Goal: Complete application form: Complete application form

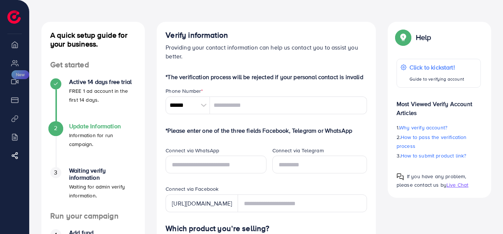
scroll to position [37, 0]
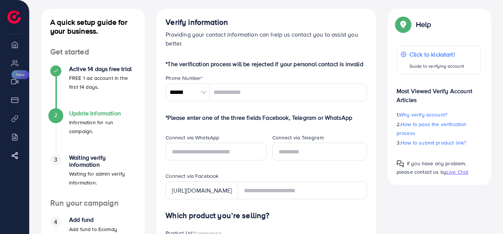
click at [201, 96] on div at bounding box center [203, 93] width 13 height 18
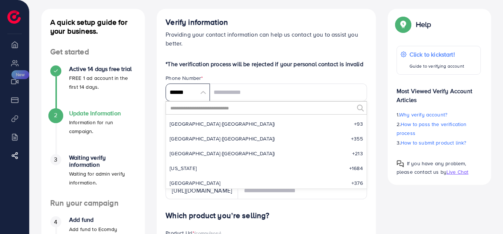
scroll to position [3431, 0]
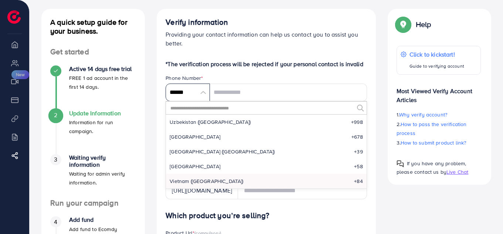
click at [204, 93] on input "******" at bounding box center [188, 93] width 44 height 18
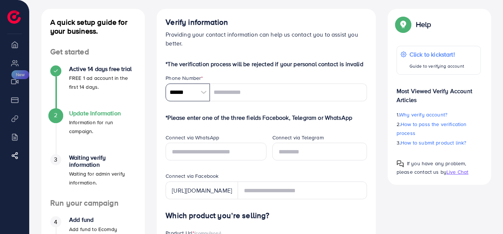
click at [204, 93] on input "******" at bounding box center [188, 93] width 44 height 18
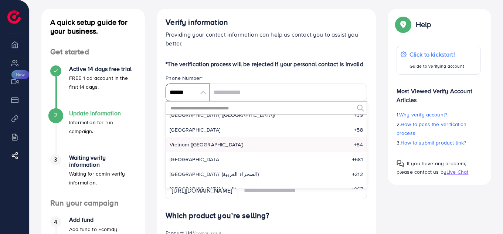
scroll to position [3468, 0]
click at [265, 106] on input "text" at bounding box center [262, 108] width 184 height 13
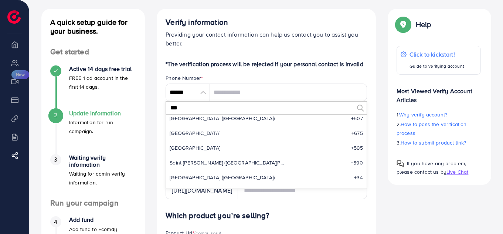
scroll to position [0, 0]
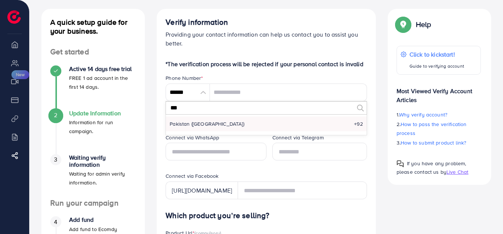
type input "***"
click at [186, 128] on li "Pakistan (‫[GEOGRAPHIC_DATA]‬‎) +92" at bounding box center [266, 123] width 201 height 15
type input "******"
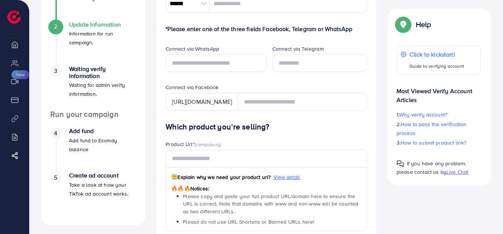
scroll to position [37, 0]
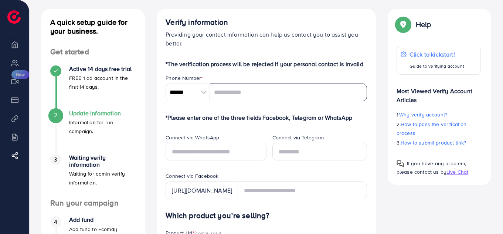
click at [240, 94] on input "tel" at bounding box center [288, 93] width 157 height 18
click at [392, 161] on div "Help Click to kickstart! Guide to verifying account Most Viewed Verify Account …" at bounding box center [439, 97] width 103 height 176
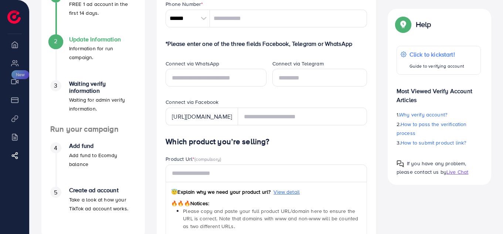
scroll to position [148, 0]
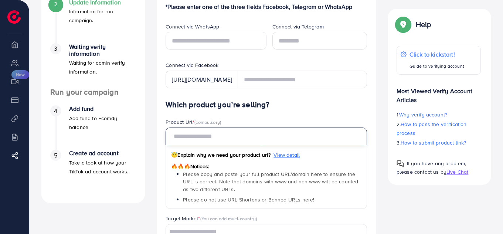
click at [184, 137] on input "text" at bounding box center [266, 137] width 201 height 18
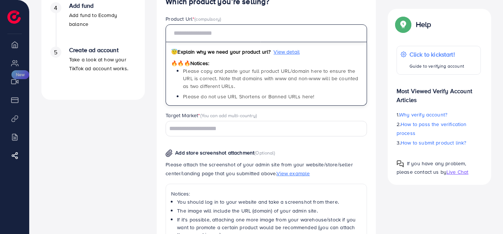
scroll to position [259, 0]
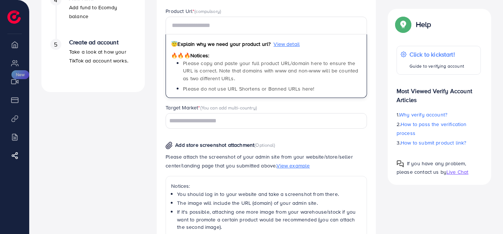
click at [209, 124] on input "Search for option" at bounding box center [262, 120] width 191 height 11
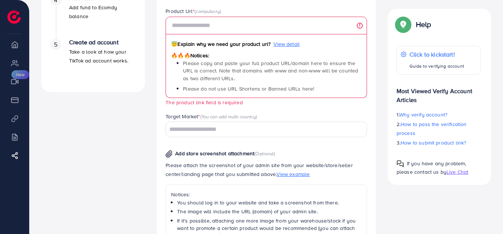
click at [375, 164] on div "Verify information Providing your contact information can help us contact you t…" at bounding box center [266, 72] width 219 height 571
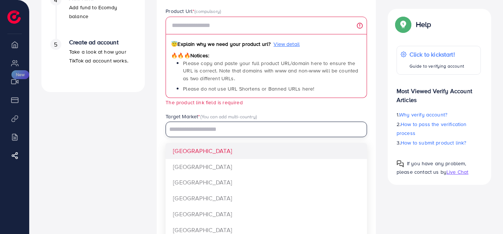
click at [251, 133] on input "Search for option" at bounding box center [262, 129] width 191 height 11
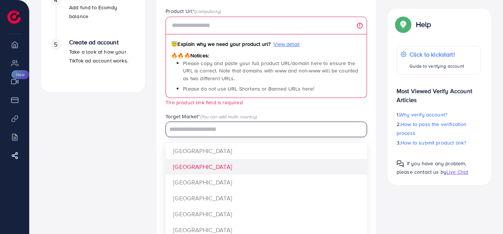
click at [177, 155] on div "Which product you’re selling? Product Url * (compulsory) 😇 Explain why we need …" at bounding box center [266, 162] width 201 height 347
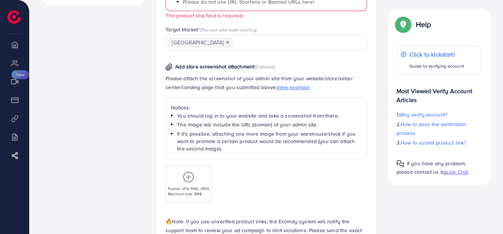
scroll to position [333, 0]
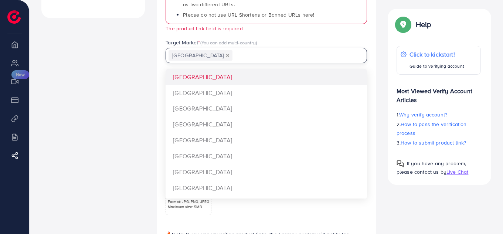
click at [233, 58] on input "Search for option" at bounding box center [295, 55] width 124 height 11
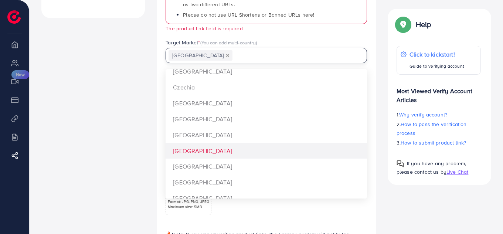
scroll to position [296, 0]
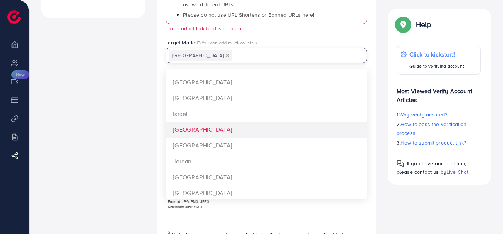
click at [185, 133] on div "Which product you’re selling? Product Url * (compulsory) 😇 Explain why we need …" at bounding box center [266, 88] width 201 height 347
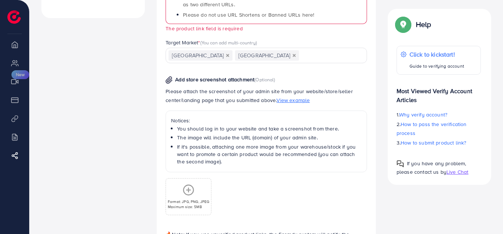
click at [285, 99] on span "View example" at bounding box center [292, 99] width 33 height 7
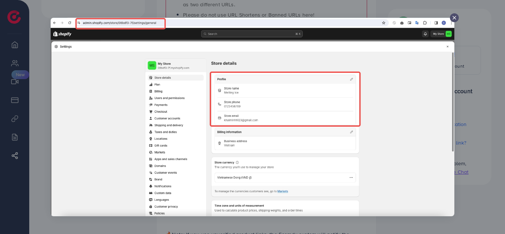
click at [456, 19] on line at bounding box center [454, 17] width 3 height 3
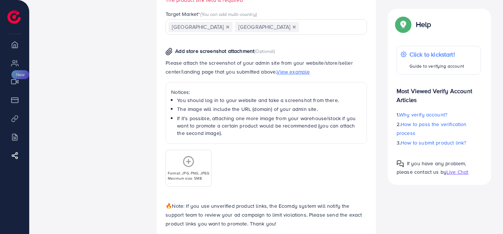
scroll to position [395, 0]
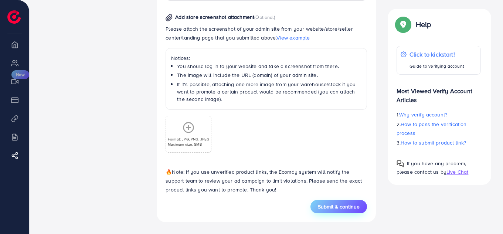
click at [334, 201] on button "Submit & continue" at bounding box center [338, 206] width 57 height 13
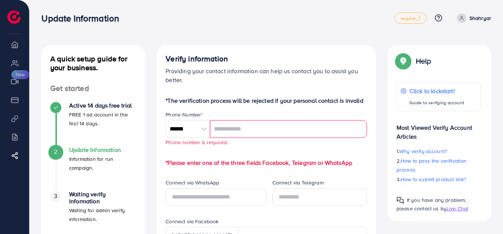
scroll to position [0, 0]
click at [249, 127] on input "tel" at bounding box center [288, 129] width 157 height 18
type input "**********"
type input "********"
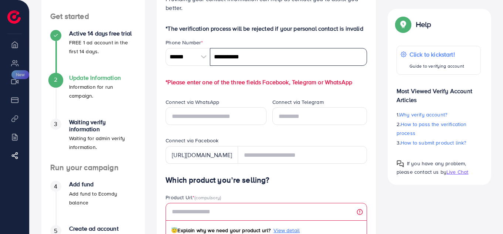
scroll to position [74, 0]
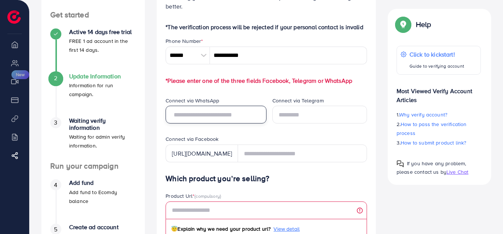
click at [200, 115] on input "text" at bounding box center [216, 115] width 101 height 18
type input "**********"
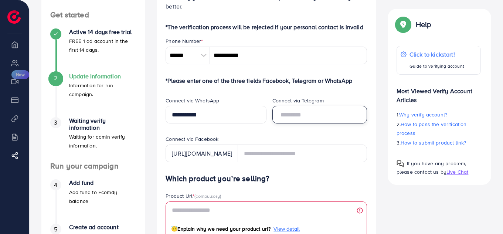
click at [302, 118] on input "text" at bounding box center [319, 115] width 95 height 18
click at [356, 138] on div "Connect via Facebook" at bounding box center [266, 139] width 201 height 9
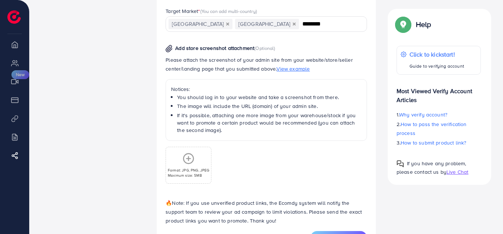
scroll to position [395, 0]
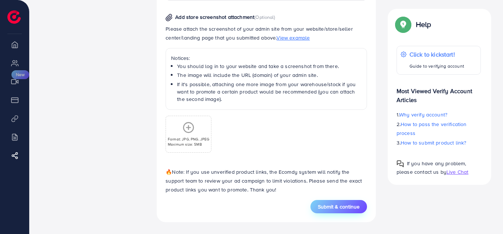
click at [341, 203] on span "Submit & continue" at bounding box center [339, 206] width 42 height 7
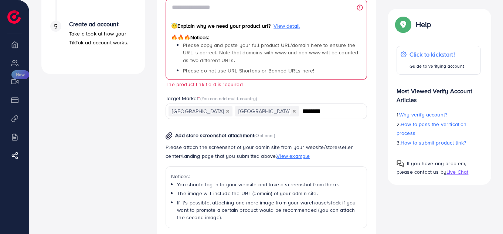
scroll to position [266, 0]
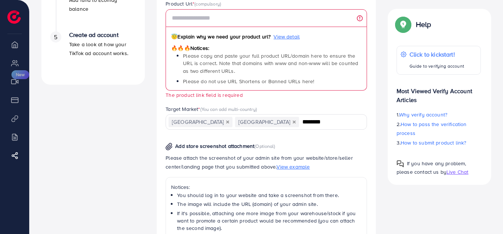
click at [300, 124] on input "********" at bounding box center [329, 121] width 58 height 11
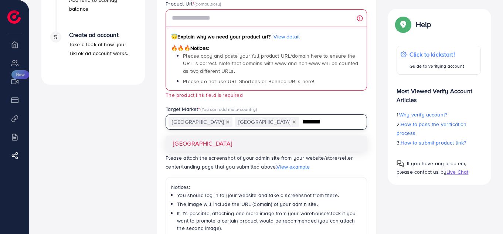
click at [300, 128] on input "********" at bounding box center [329, 121] width 58 height 11
click at [208, 144] on div "Which product you’re selling? Product Url * (compulsory) 😇 Explain why we need …" at bounding box center [266, 155] width 201 height 347
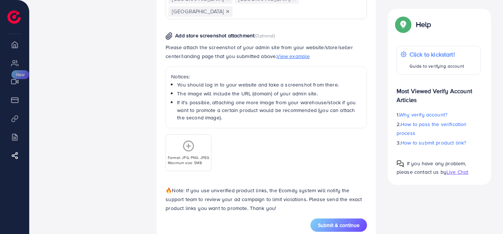
scroll to position [395, 0]
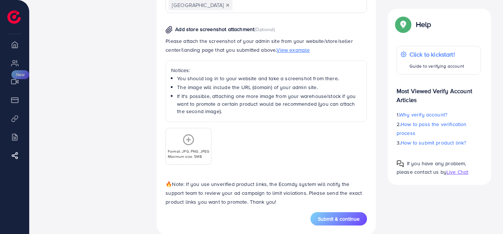
click at [326, 200] on div "🔥 Note: If you use unverified product links, the Ecomdy system will notify the …" at bounding box center [266, 191] width 213 height 41
click at [324, 212] on button "Submit & continue" at bounding box center [338, 218] width 57 height 13
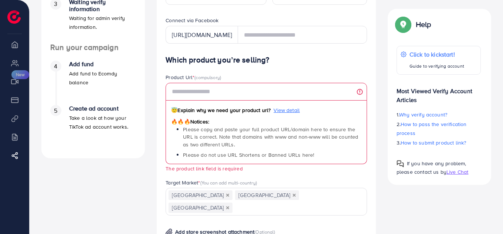
scroll to position [192, 0]
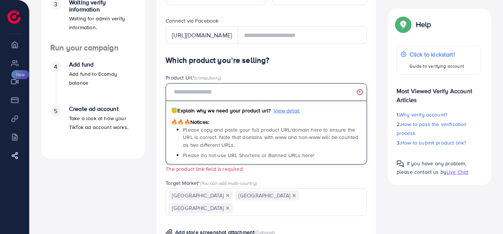
click at [215, 87] on input "text" at bounding box center [266, 92] width 201 height 18
type input "*"
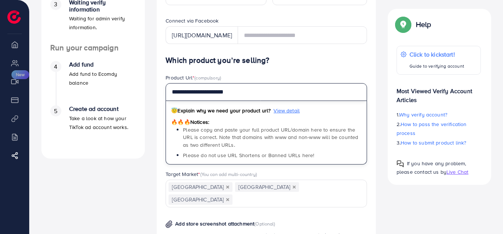
type input "**********"
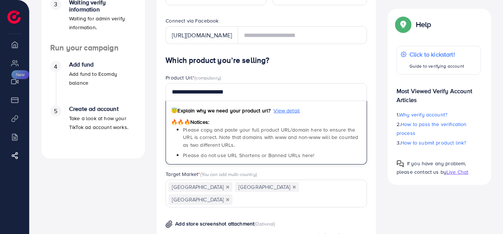
click at [365, 112] on div "😇 Explain why we need your product url? View detail 🔥🔥🔥 Notices: Please copy an…" at bounding box center [266, 133] width 201 height 64
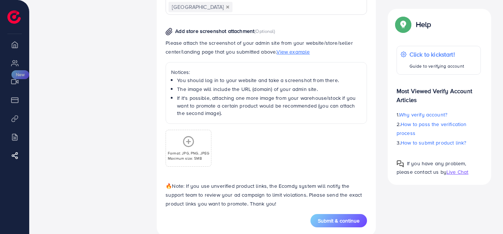
scroll to position [387, 0]
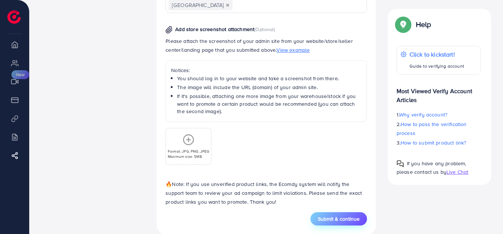
click at [323, 215] on span "Submit & continue" at bounding box center [339, 218] width 42 height 7
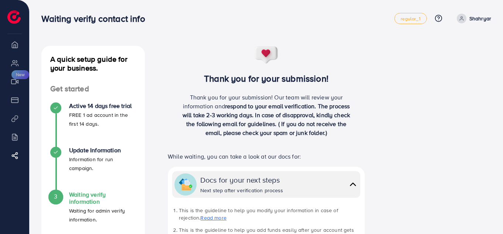
click at [461, 21] on icon at bounding box center [461, 18] width 5 height 5
click at [434, 44] on link "Log out" at bounding box center [456, 44] width 70 height 17
